Goal: Transaction & Acquisition: Obtain resource

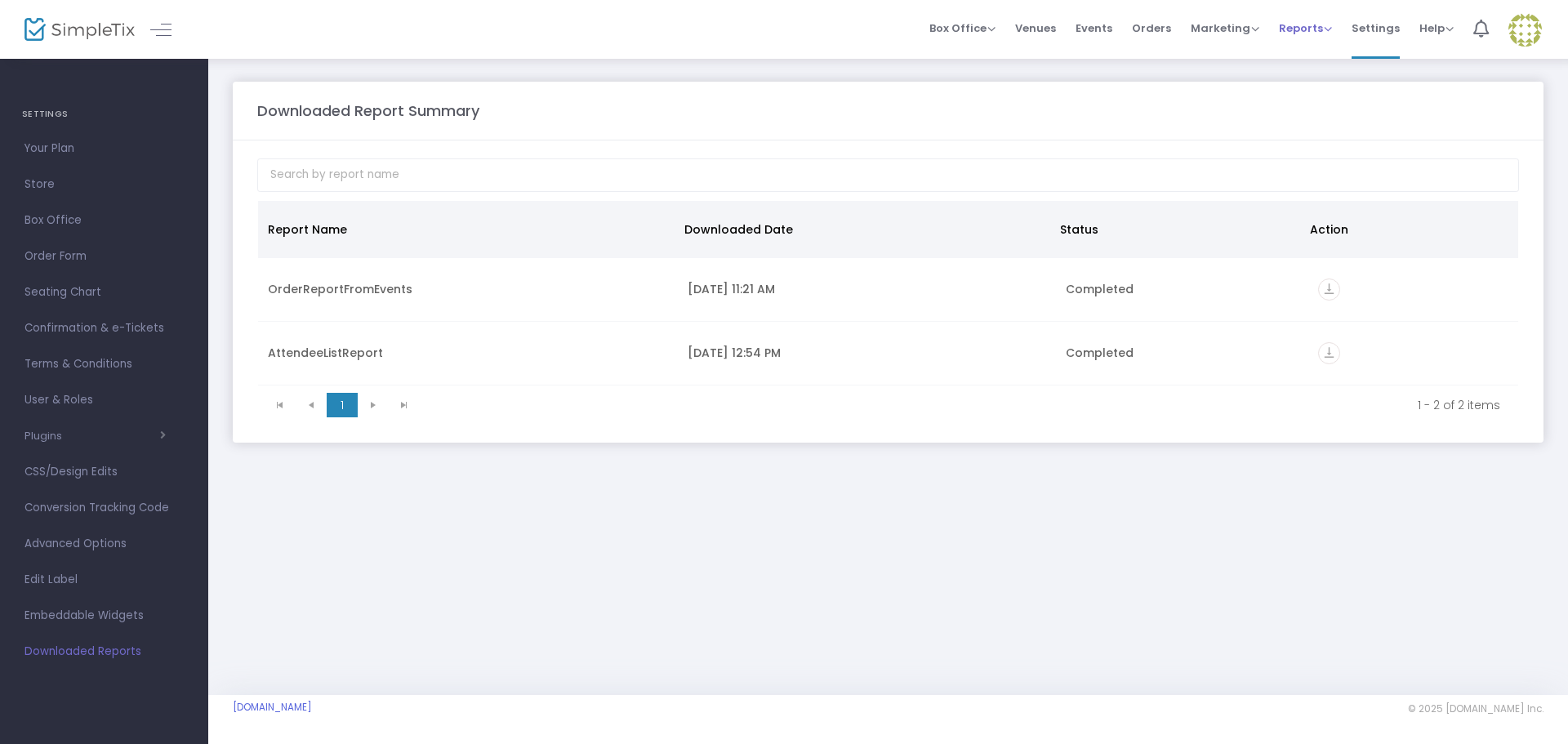
click at [1306, 27] on span "Reports" at bounding box center [1306, 28] width 53 height 16
click at [1323, 51] on li "Analytics" at bounding box center [1332, 55] width 106 height 32
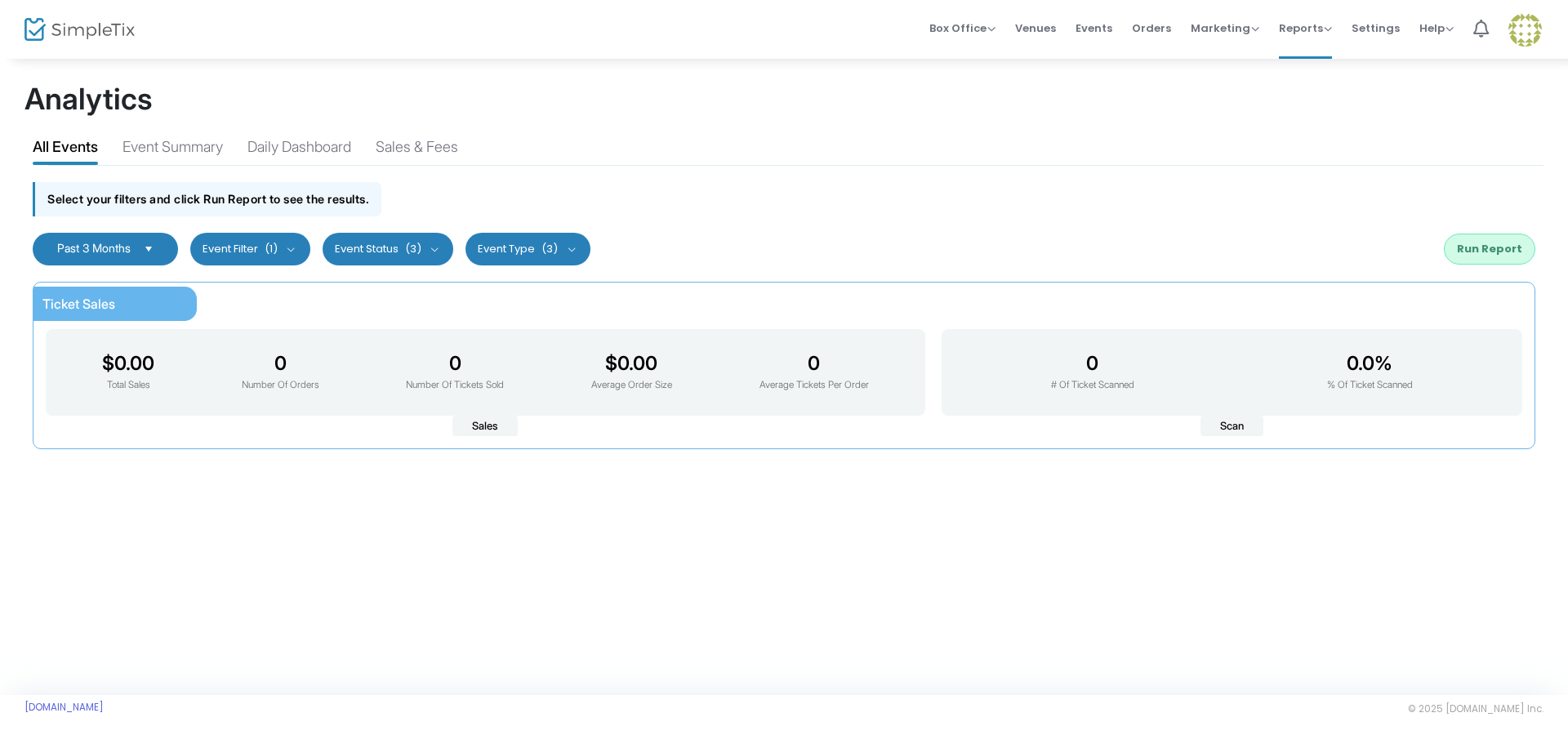
click at [1488, 244] on button "Run Report" at bounding box center [1490, 248] width 91 height 31
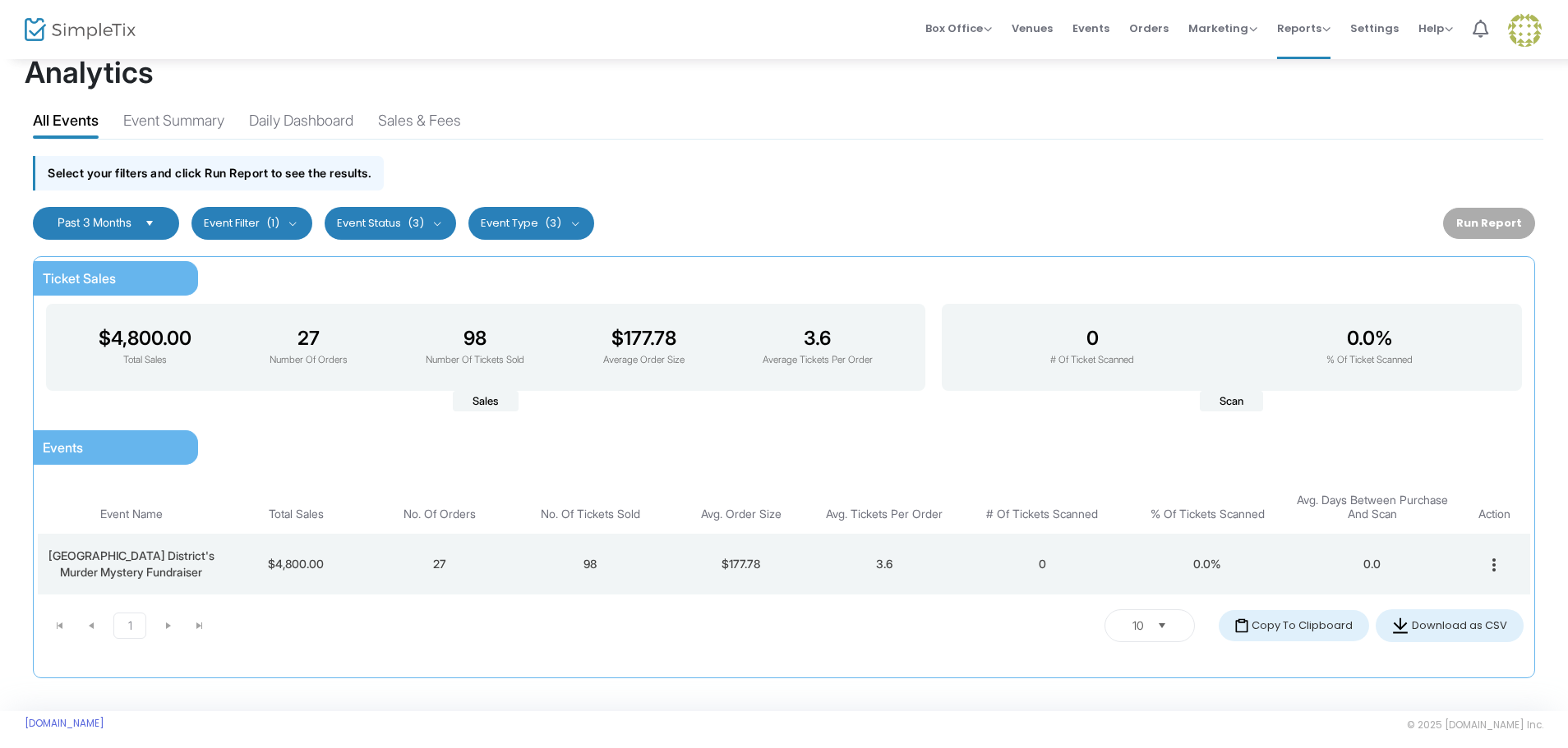
scroll to position [39, 0]
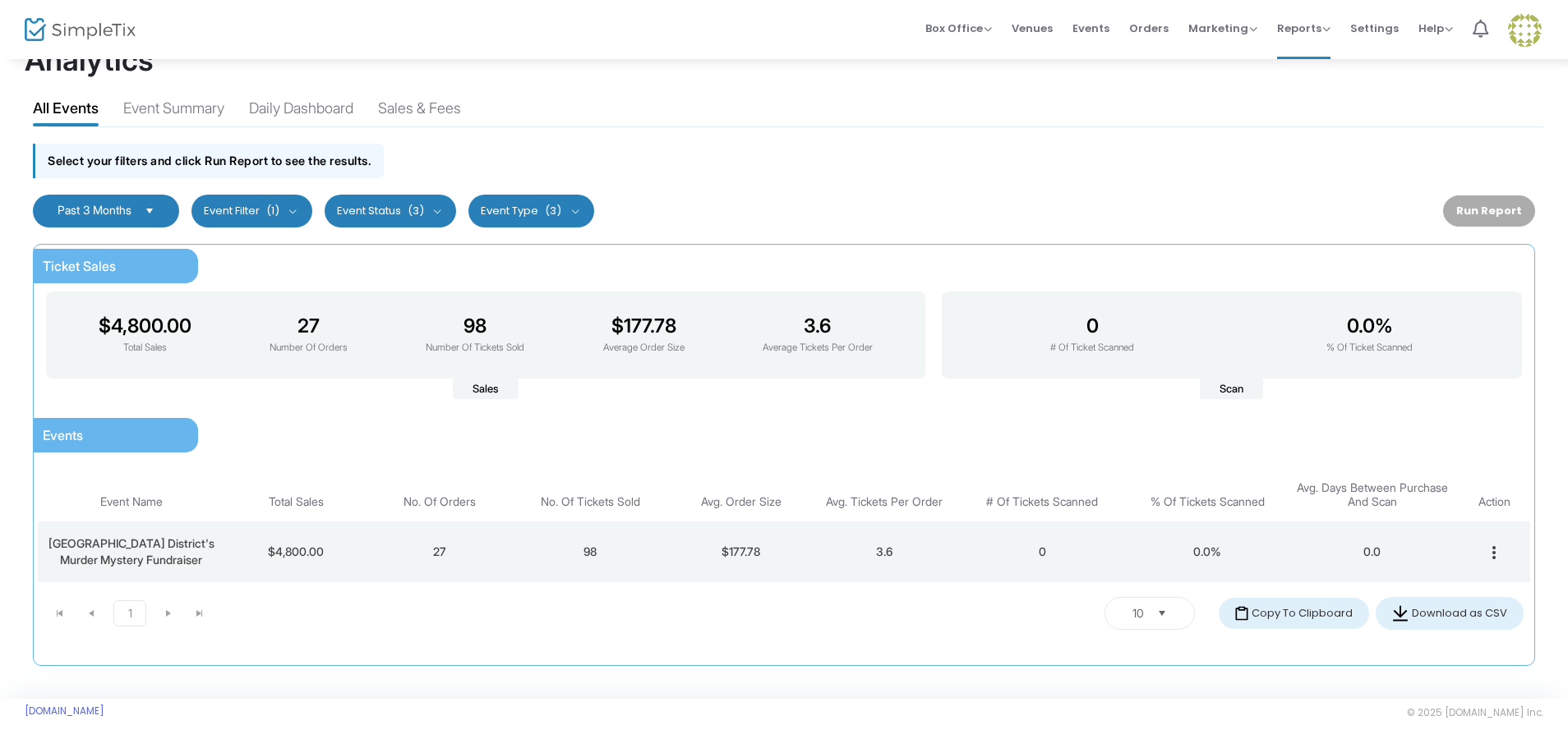
click at [608, 546] on td "98" at bounding box center [590, 552] width 158 height 61
click at [1466, 620] on button "Download as CSV" at bounding box center [1449, 613] width 148 height 33
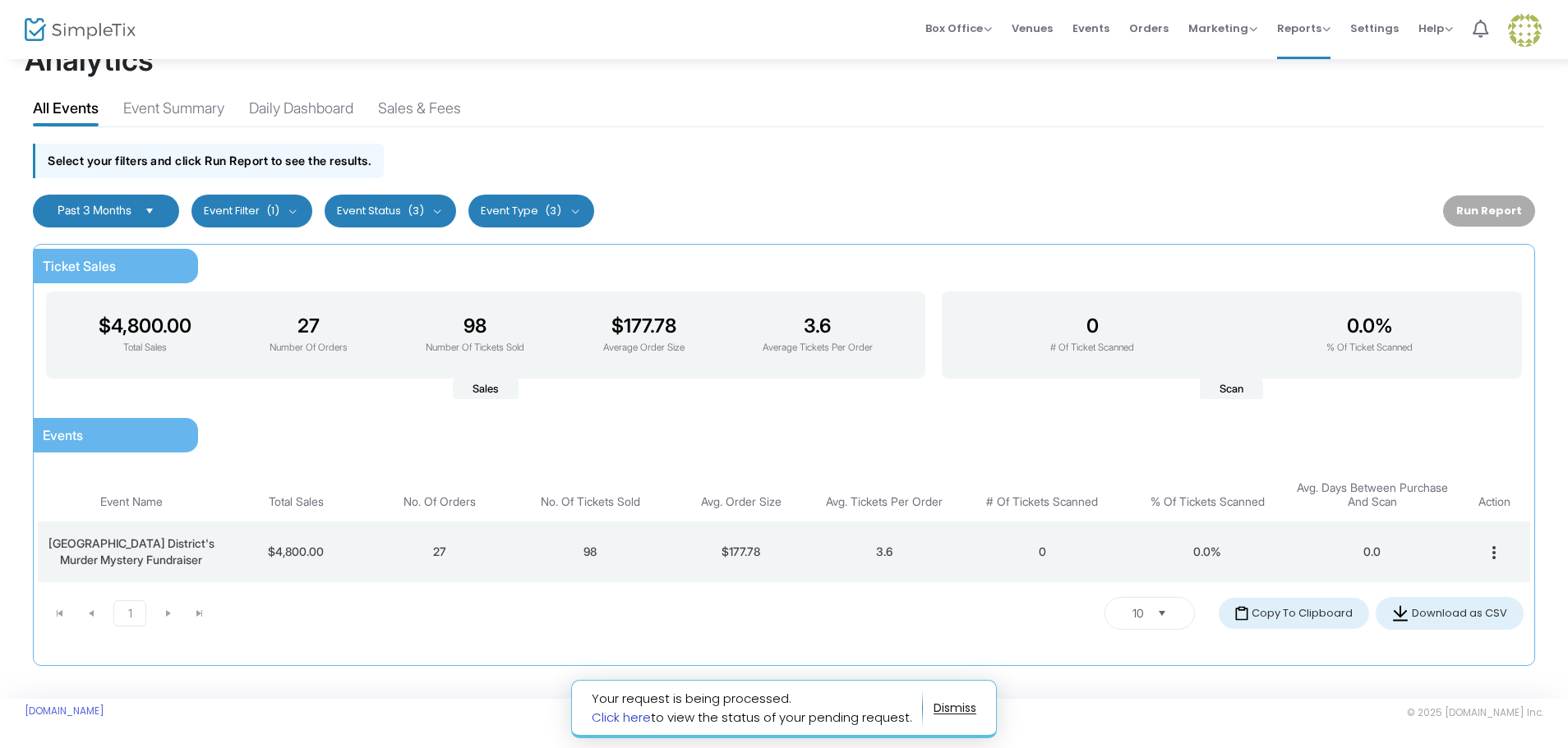
click at [636, 721] on link "Click here" at bounding box center [621, 717] width 59 height 18
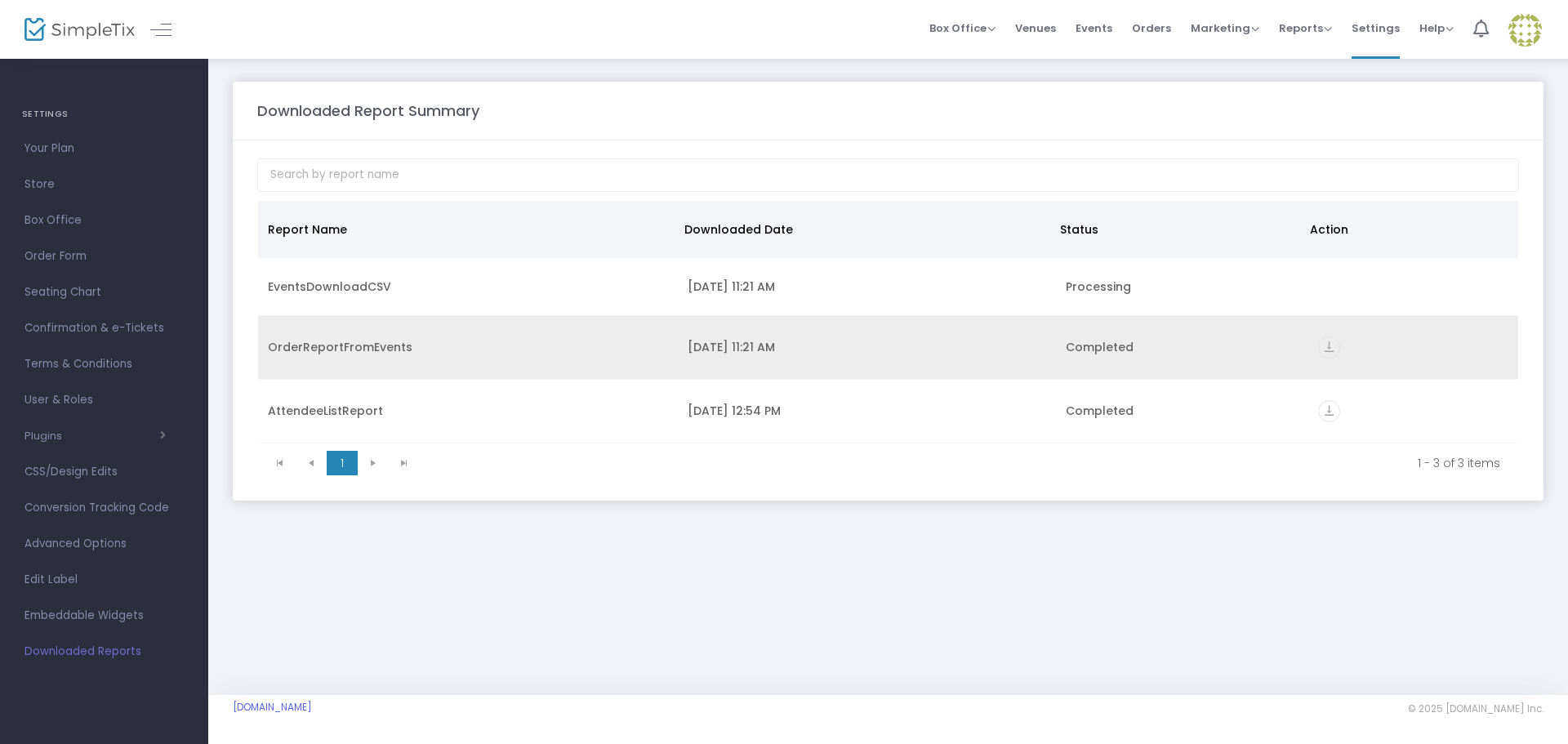
click at [509, 341] on div "OrderReportFromEvents" at bounding box center [468, 347] width 400 height 17
click at [1327, 350] on icon "vertical_align_bottom" at bounding box center [1329, 347] width 22 height 22
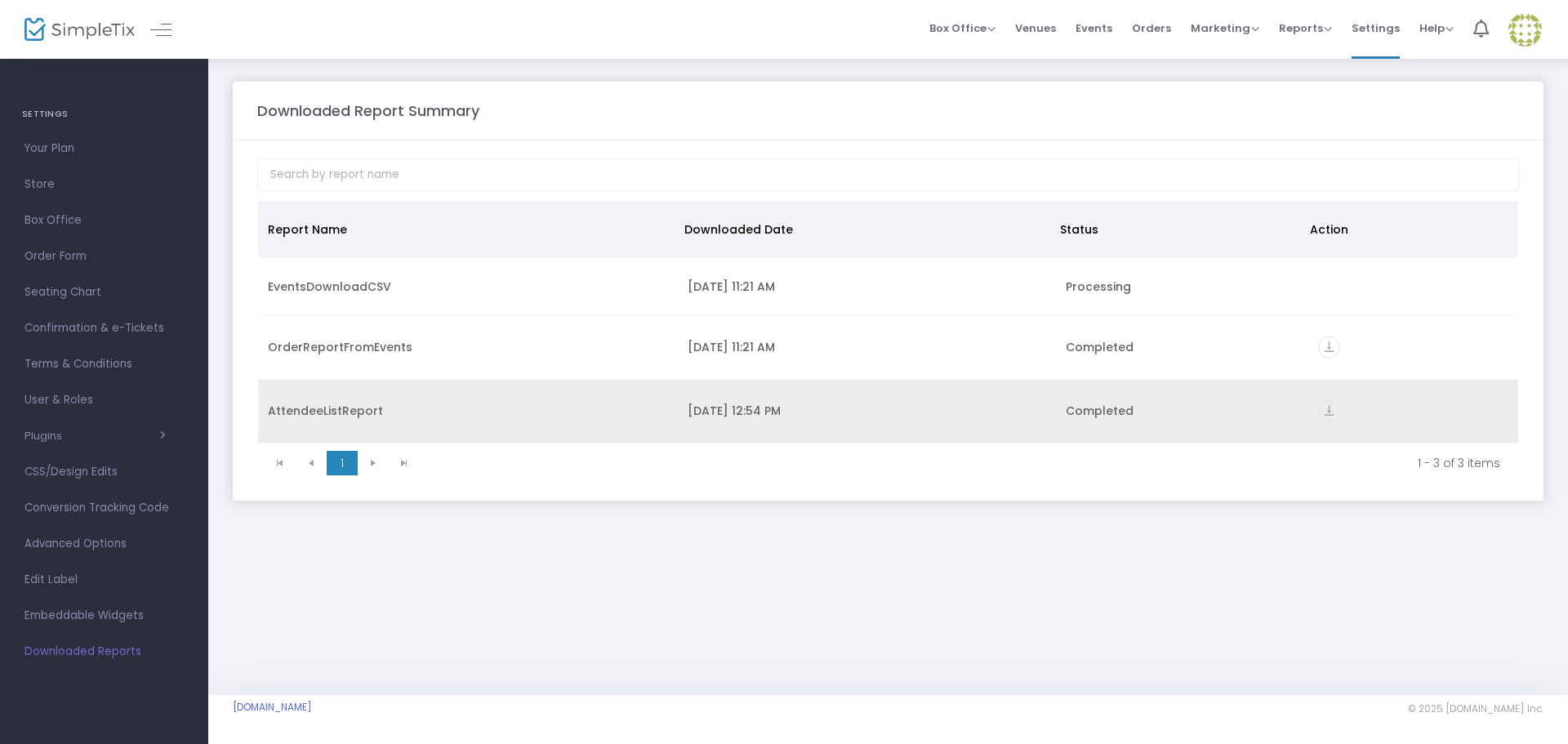
click at [452, 423] on td "AttendeeListReport" at bounding box center [468, 412] width 420 height 64
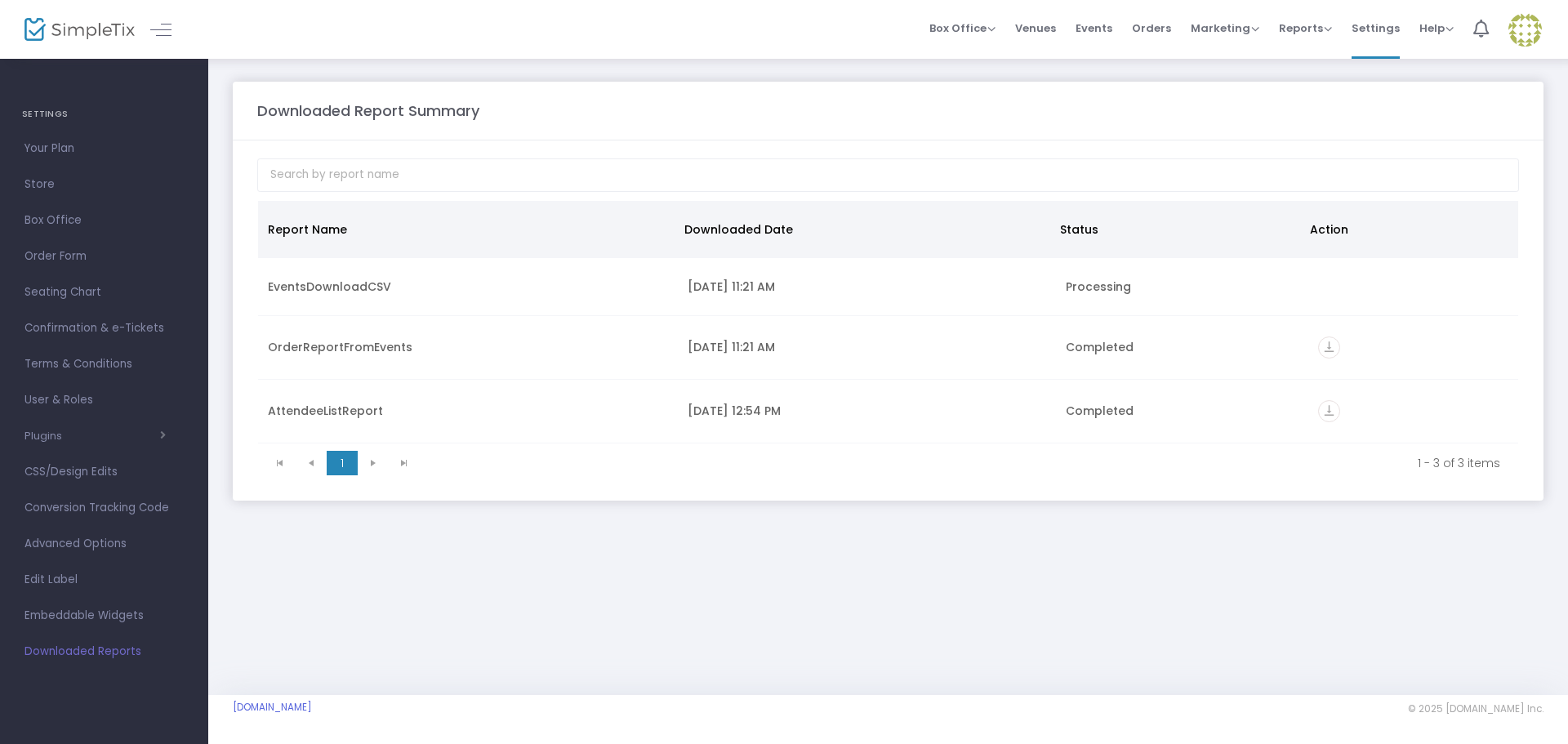
click at [71, 20] on img at bounding box center [80, 30] width 110 height 24
